Goal: Transaction & Acquisition: Purchase product/service

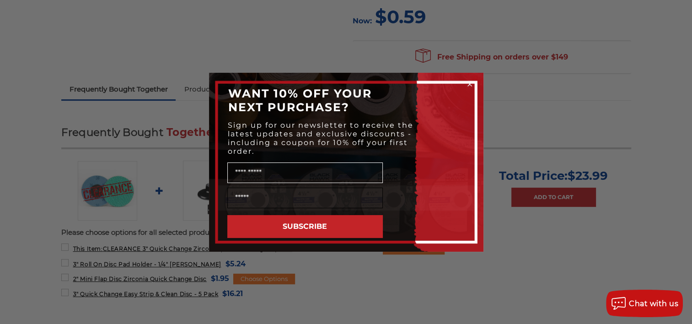
scroll to position [274, 0]
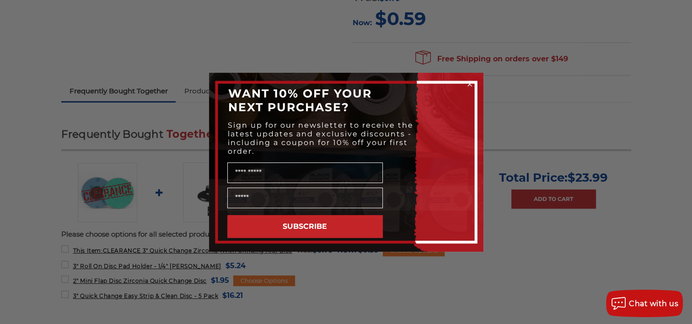
click at [468, 84] on circle "Close dialog" at bounding box center [469, 84] width 9 height 9
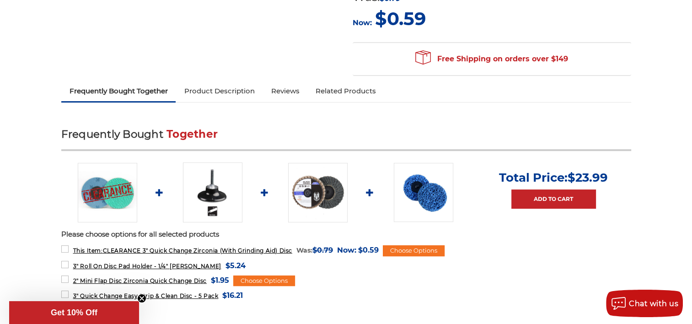
click at [425, 190] on img at bounding box center [423, 192] width 59 height 59
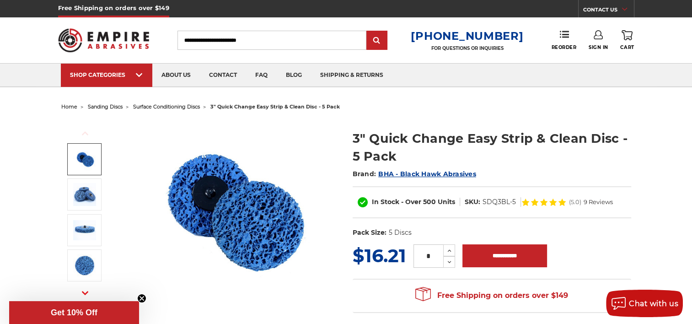
click at [155, 108] on span "surface conditioning discs" at bounding box center [166, 106] width 67 height 6
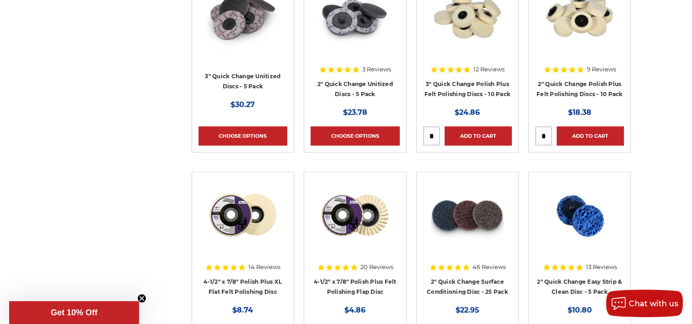
scroll to position [640, 0]
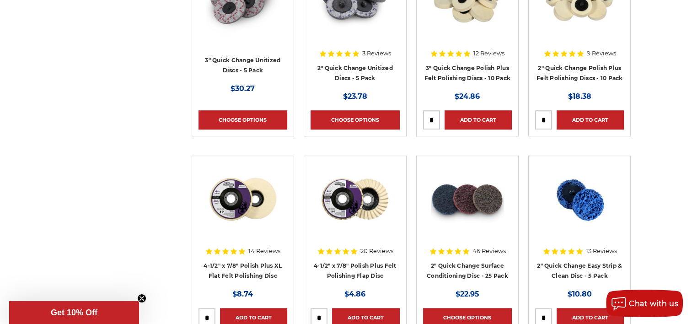
click at [143, 108] on div "Refine by × Browse by Choose Your Grit, Grit & more Hide Filters Show Filters T…" at bounding box center [346, 168] width 580 height 1269
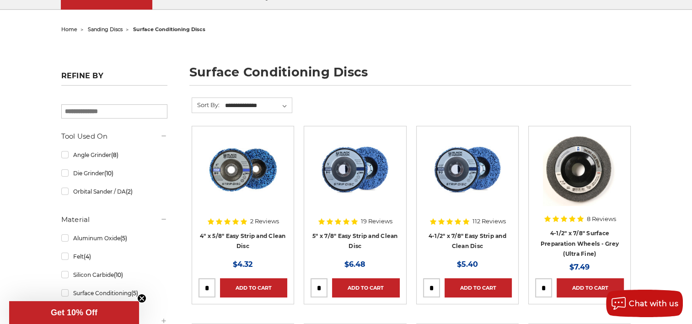
scroll to position [137, 0]
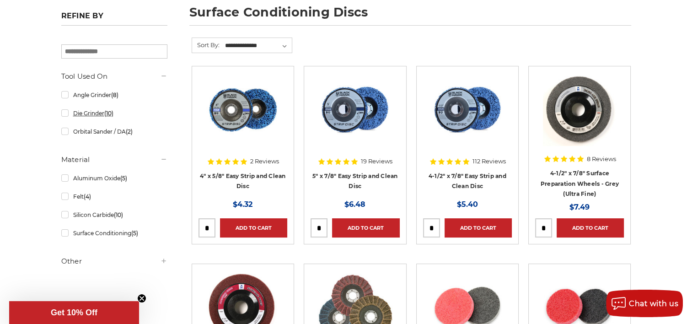
click at [63, 113] on link "Die Grinder (10)" at bounding box center [114, 113] width 106 height 16
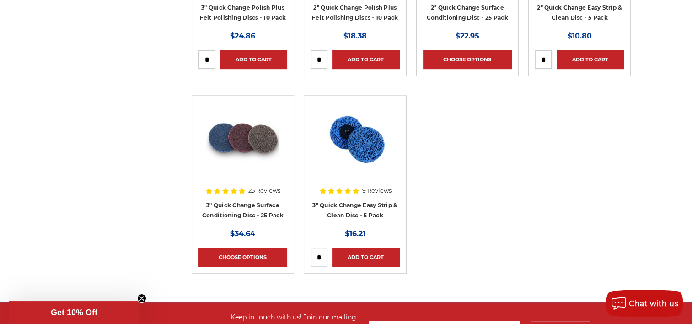
scroll to position [412, 0]
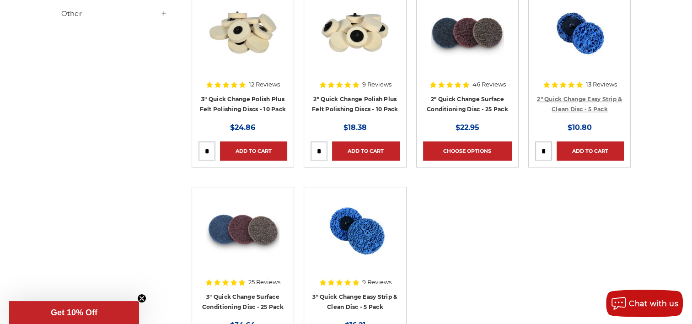
click at [567, 97] on link "2" Quick Change Easy Strip & Clean Disc - 5 Pack" at bounding box center [579, 104] width 85 height 17
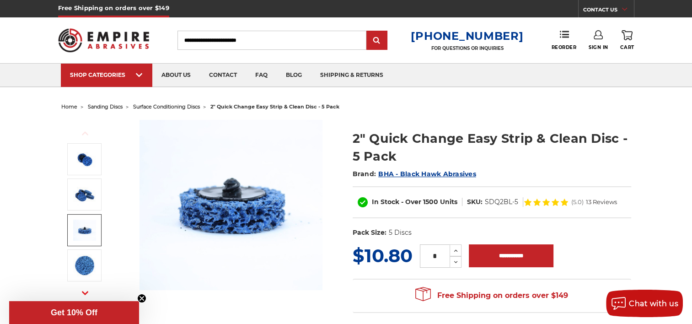
click at [232, 210] on img at bounding box center [231, 205] width 183 height 170
click at [141, 296] on icon "Close teaser" at bounding box center [142, 298] width 4 height 4
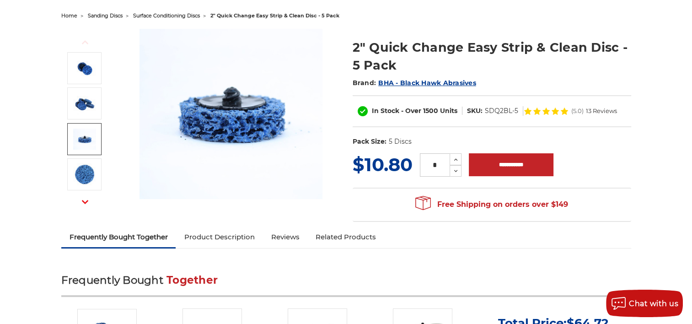
scroll to position [91, 0]
